Goal: Task Accomplishment & Management: Manage account settings

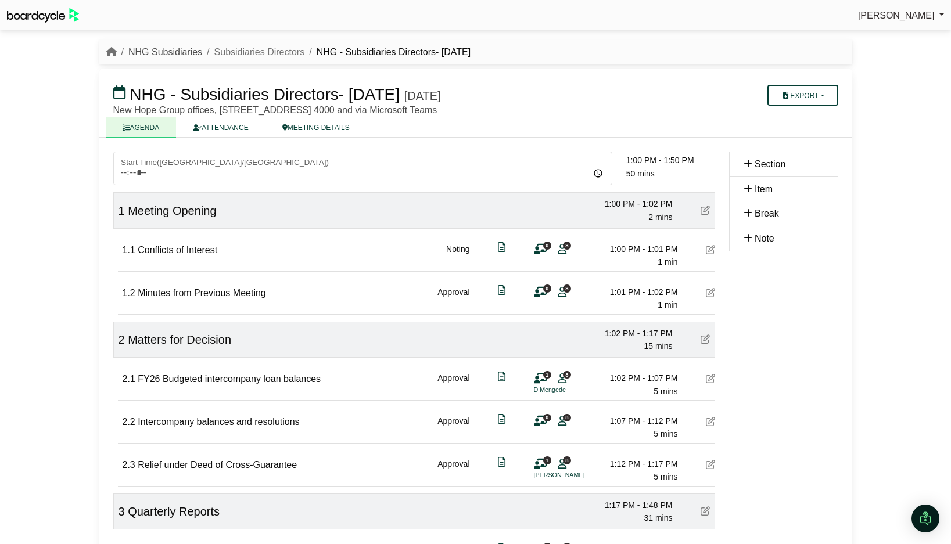
click at [148, 53] on link "NHG Subsidiaries" at bounding box center [165, 52] width 74 height 10
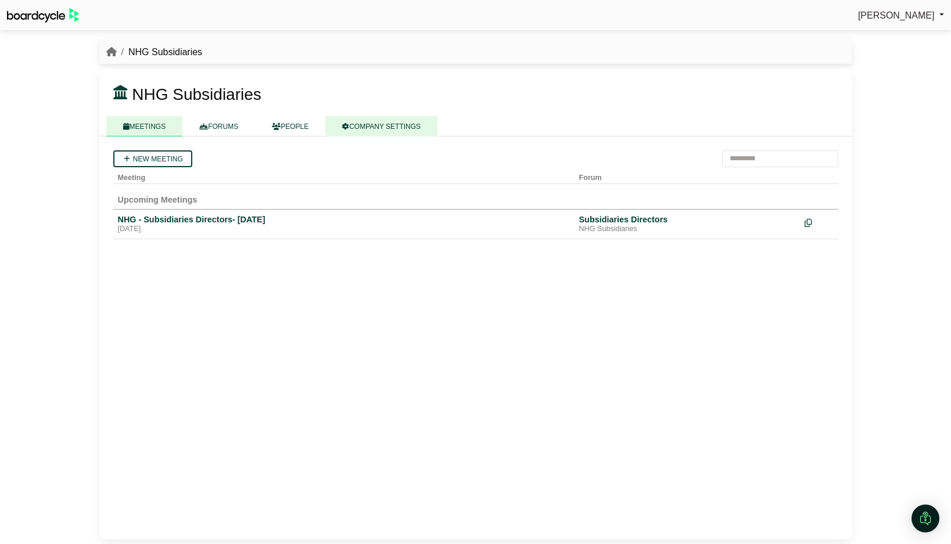
click at [400, 125] on link "COMPANY SETTINGS" at bounding box center [381, 126] width 112 height 20
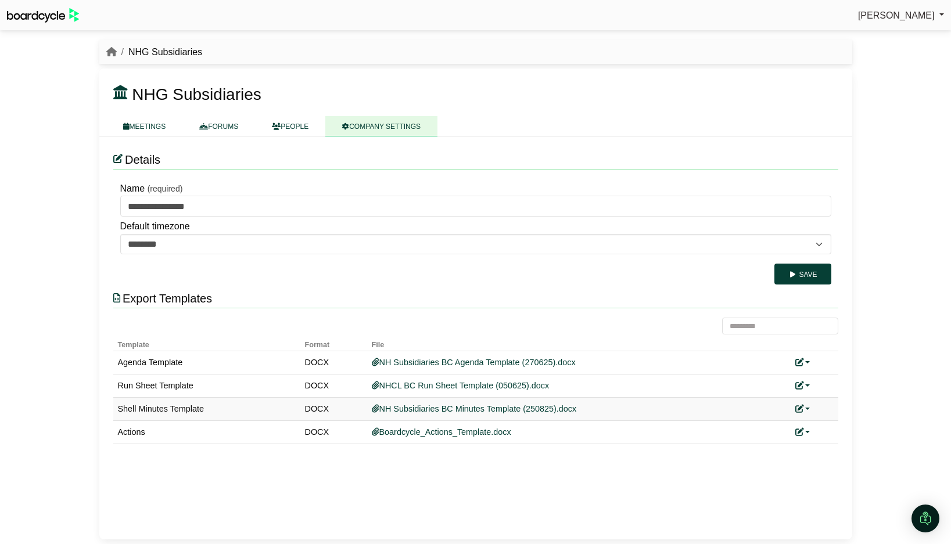
click at [809, 409] on link at bounding box center [802, 408] width 15 height 9
click at [827, 419] on link "Replace custom template" at bounding box center [854, 426] width 118 height 22
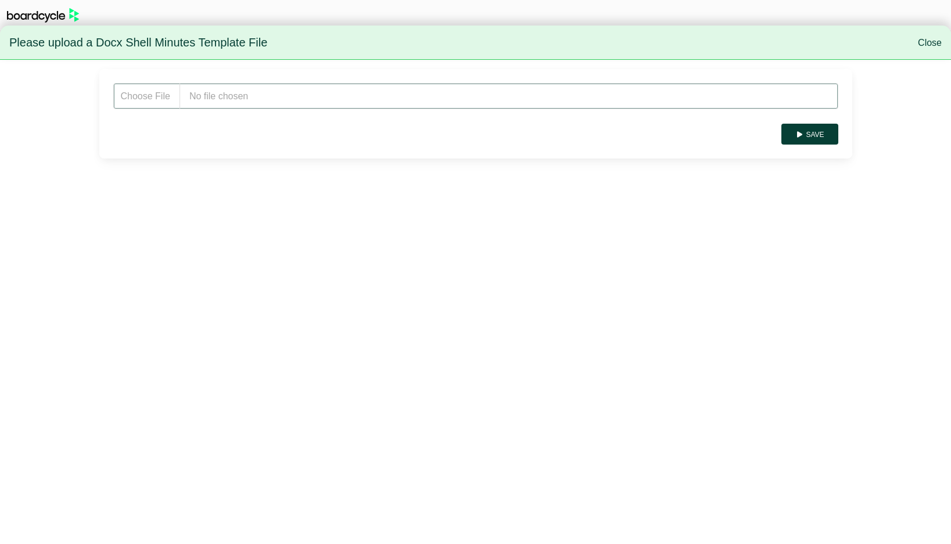
click at [228, 101] on input "file" at bounding box center [475, 96] width 725 height 26
click at [246, 94] on input "file" at bounding box center [475, 96] width 725 height 26
type input "**********"
click at [820, 132] on button "Save" at bounding box center [809, 134] width 56 height 21
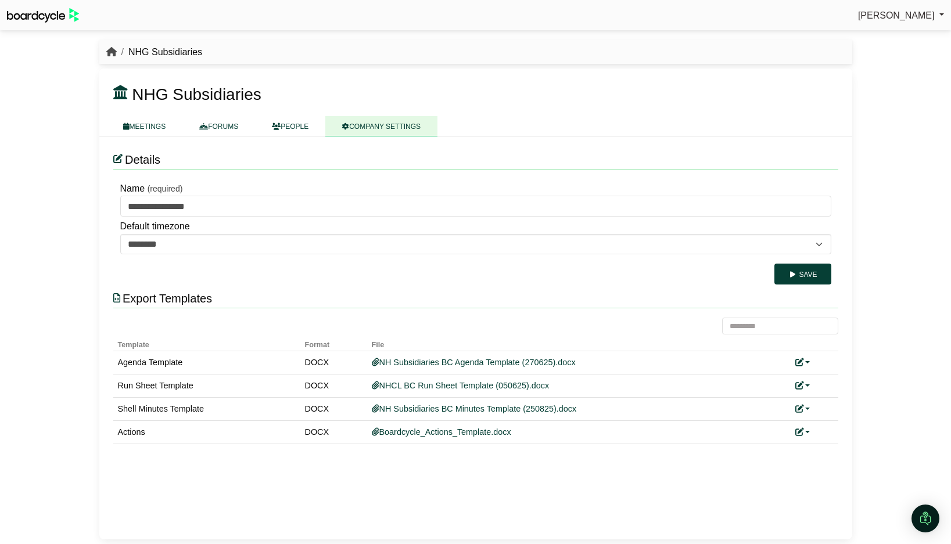
click at [110, 53] on icon "breadcrumb" at bounding box center [111, 51] width 10 height 9
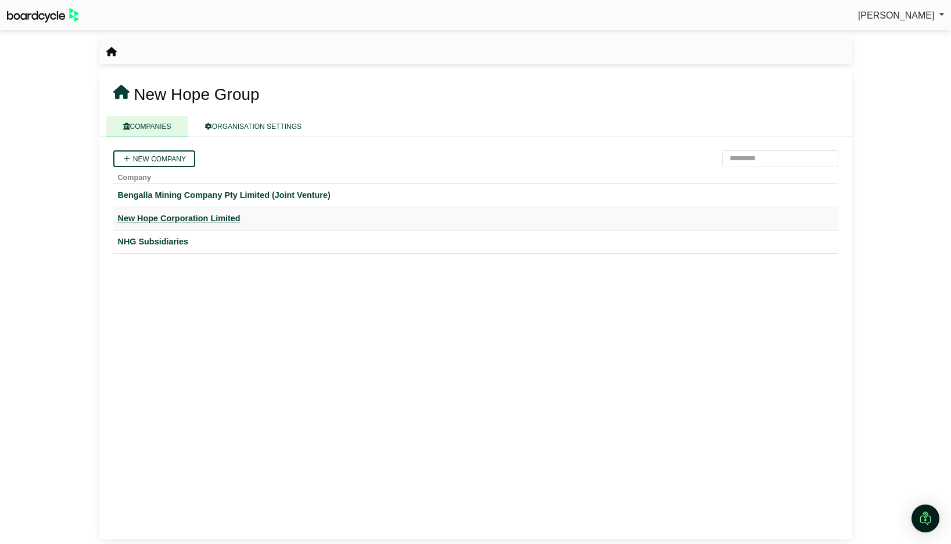
click at [183, 217] on div "New Hope Corporation Limited" at bounding box center [476, 218] width 716 height 13
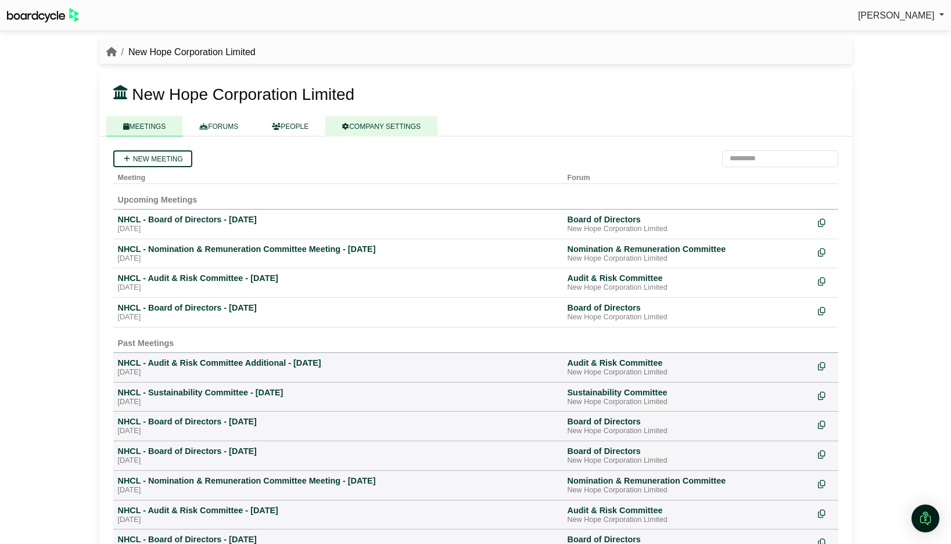
click at [375, 130] on link "COMPANY SETTINGS" at bounding box center [381, 126] width 112 height 20
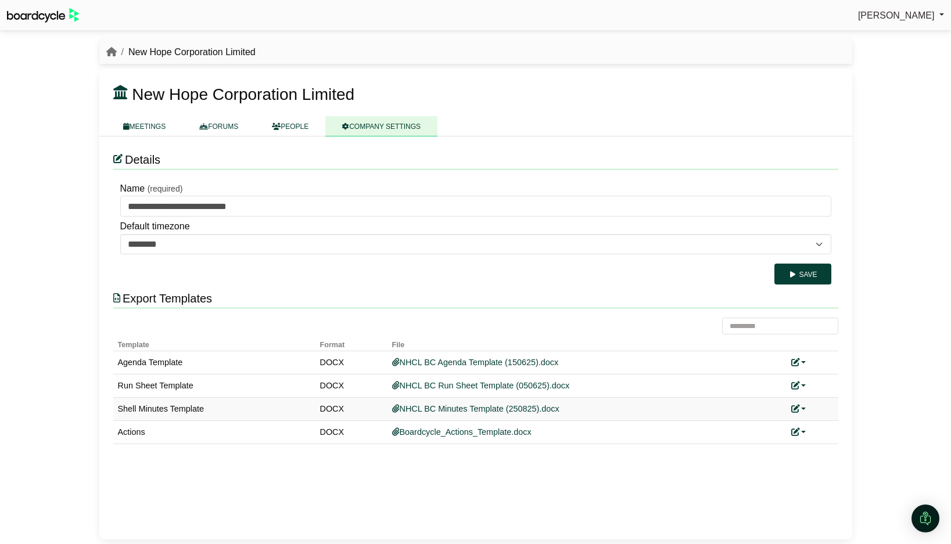
click at [803, 408] on link at bounding box center [798, 408] width 15 height 9
click at [822, 418] on link "Replace custom template" at bounding box center [850, 426] width 118 height 22
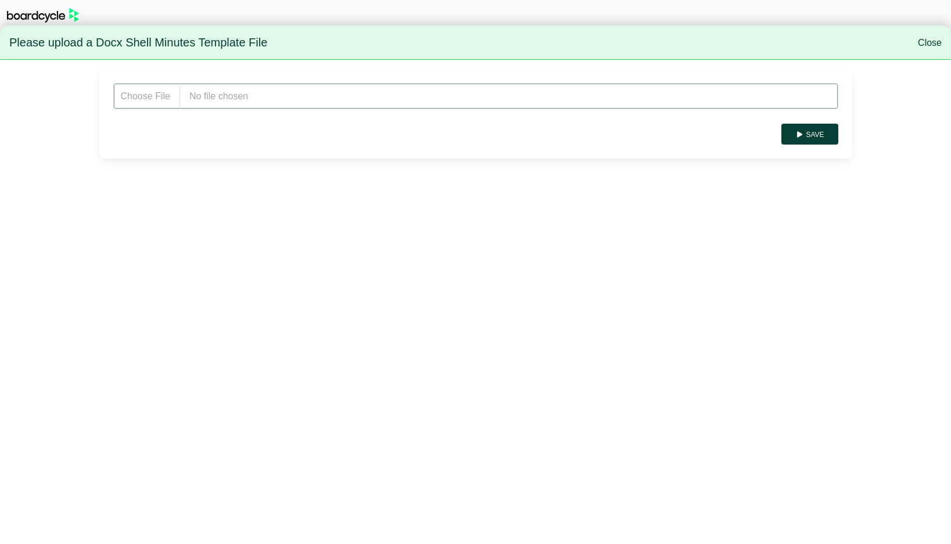
click at [215, 95] on input "file" at bounding box center [475, 96] width 725 height 26
type input "**********"
click at [821, 139] on button "Save" at bounding box center [809, 134] width 56 height 21
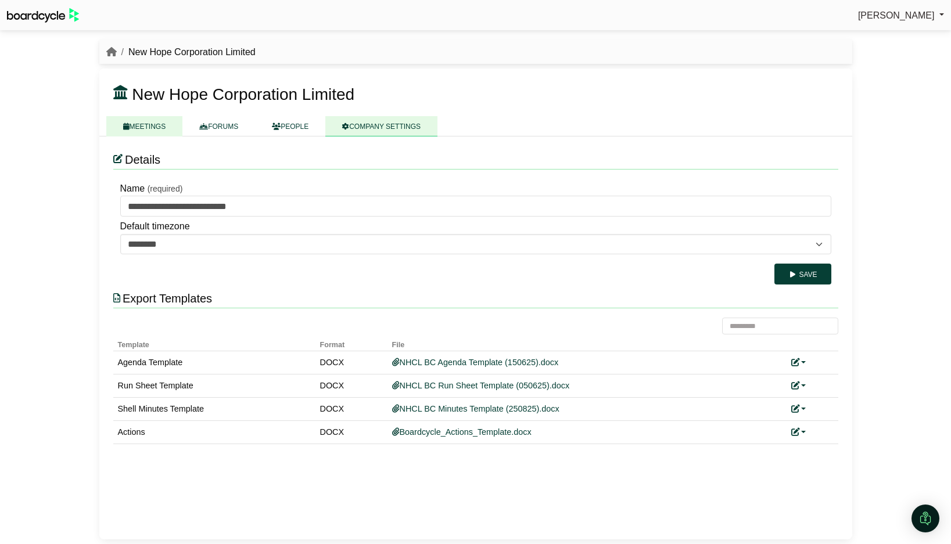
click at [139, 127] on link "MEETINGS" at bounding box center [144, 126] width 77 height 20
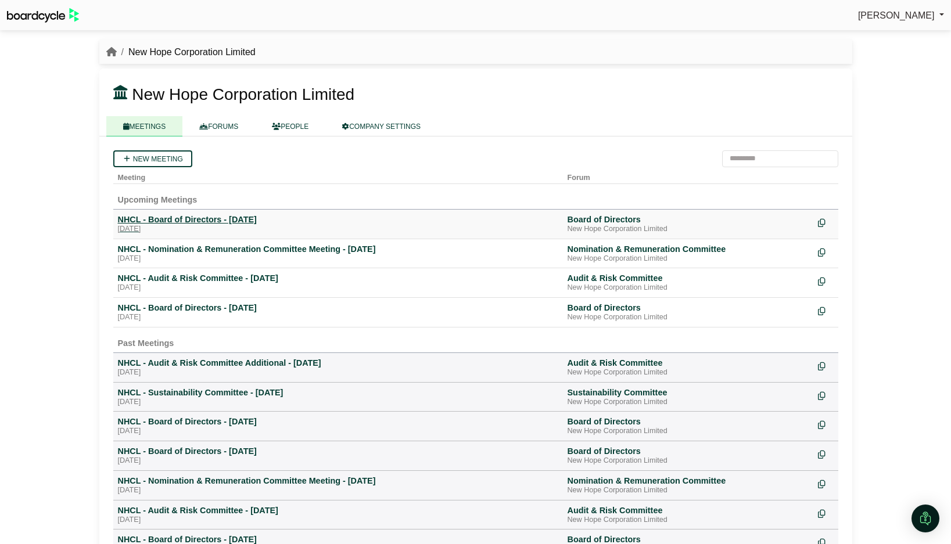
click at [171, 219] on div "NHCL - Board of Directors - [DATE]" at bounding box center [338, 219] width 440 height 10
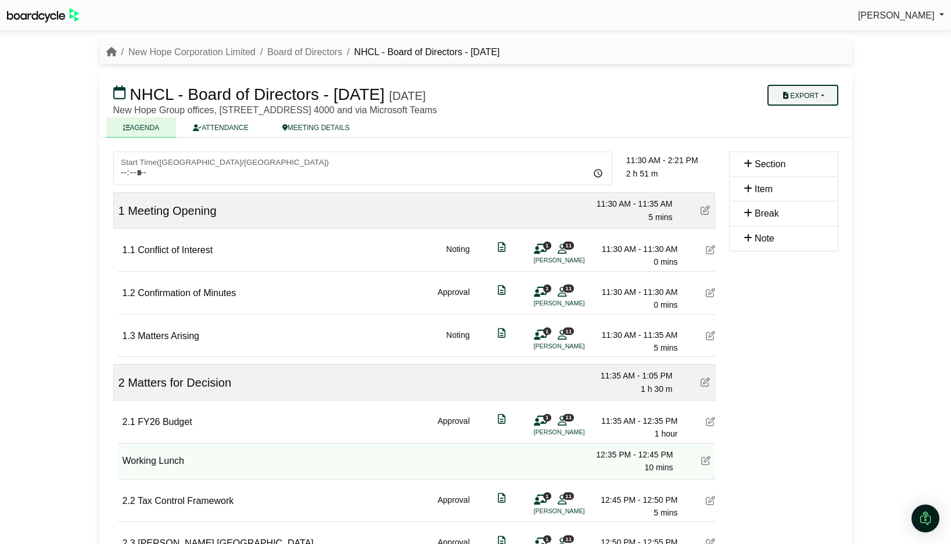
click at [827, 96] on button "Export" at bounding box center [802, 95] width 70 height 21
click at [812, 147] on link "Shell Minutes" at bounding box center [813, 150] width 101 height 17
